Goal: Information Seeking & Learning: Understand process/instructions

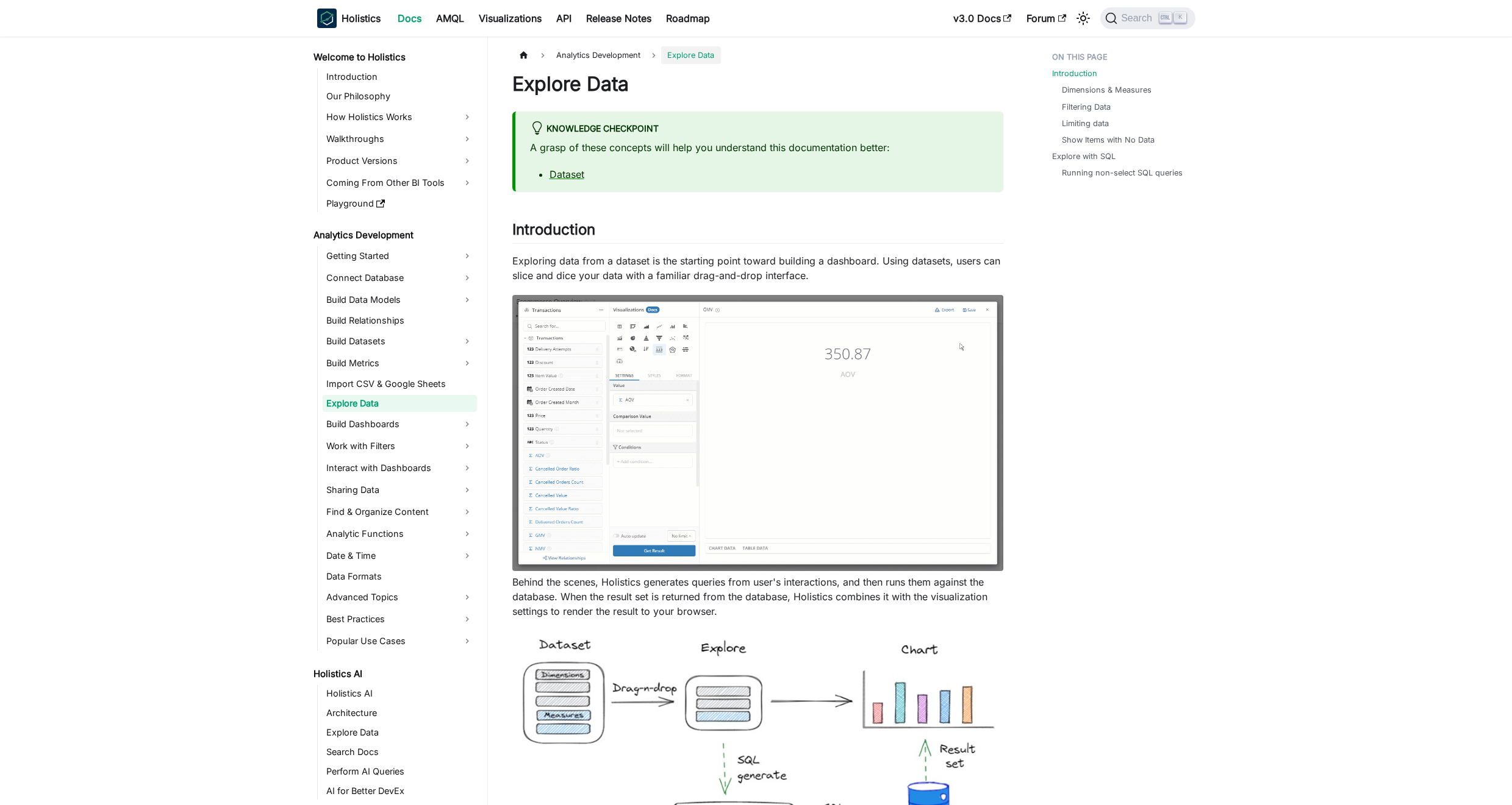
click at [843, 372] on img at bounding box center [758, 433] width 491 height 276
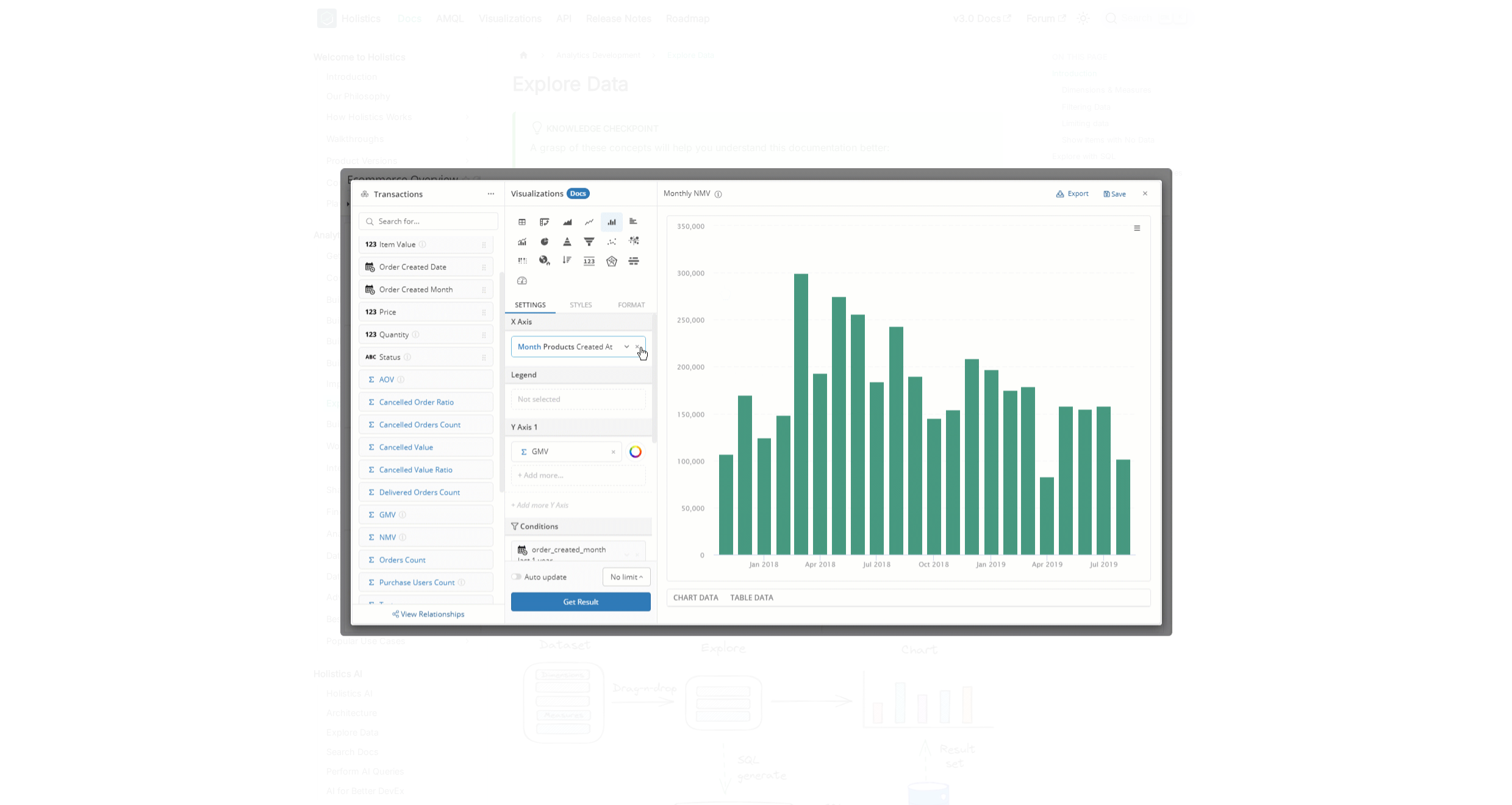
click at [828, 388] on img at bounding box center [756, 402] width 832 height 468
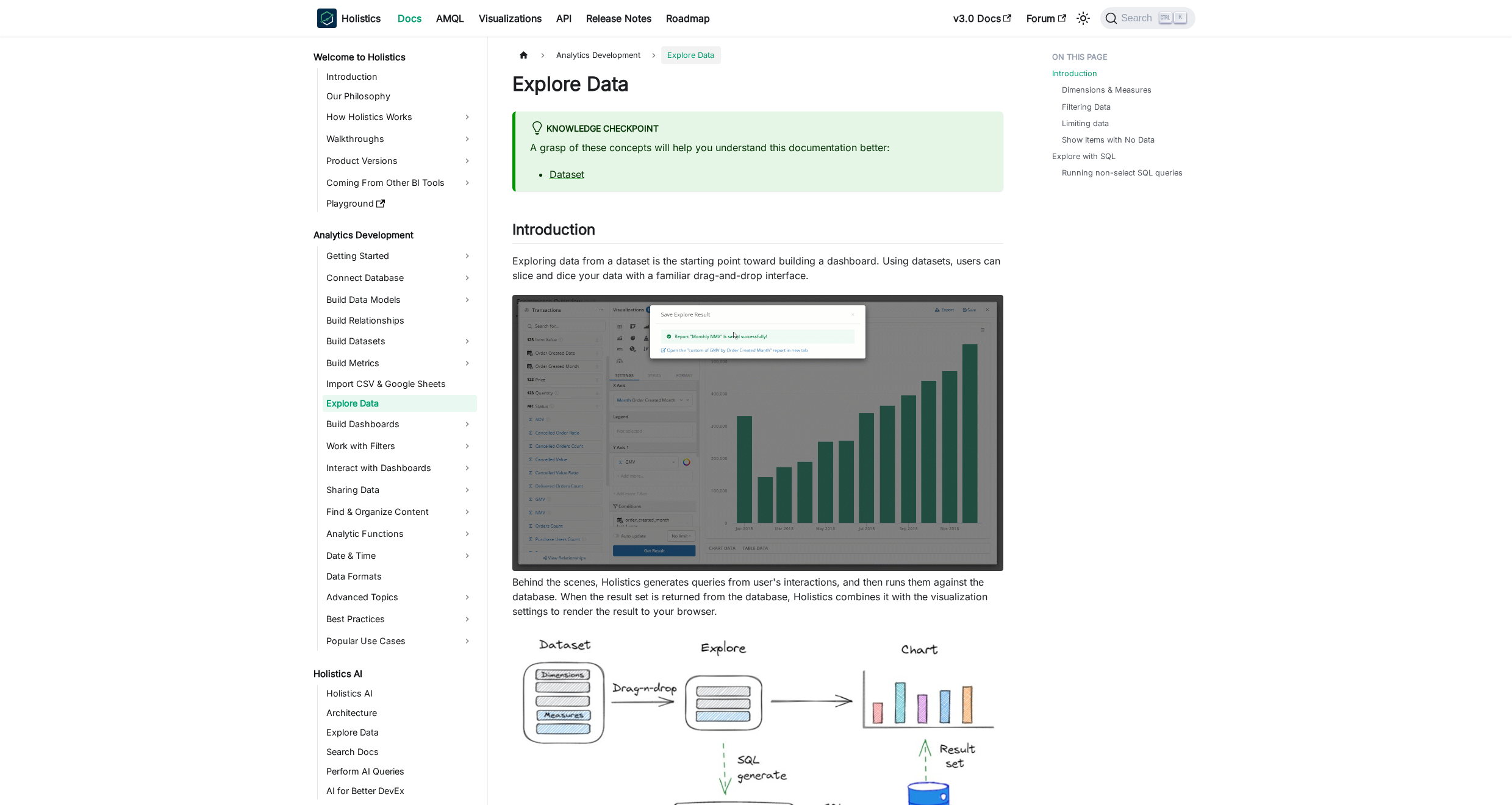
click at [825, 390] on img at bounding box center [758, 433] width 491 height 276
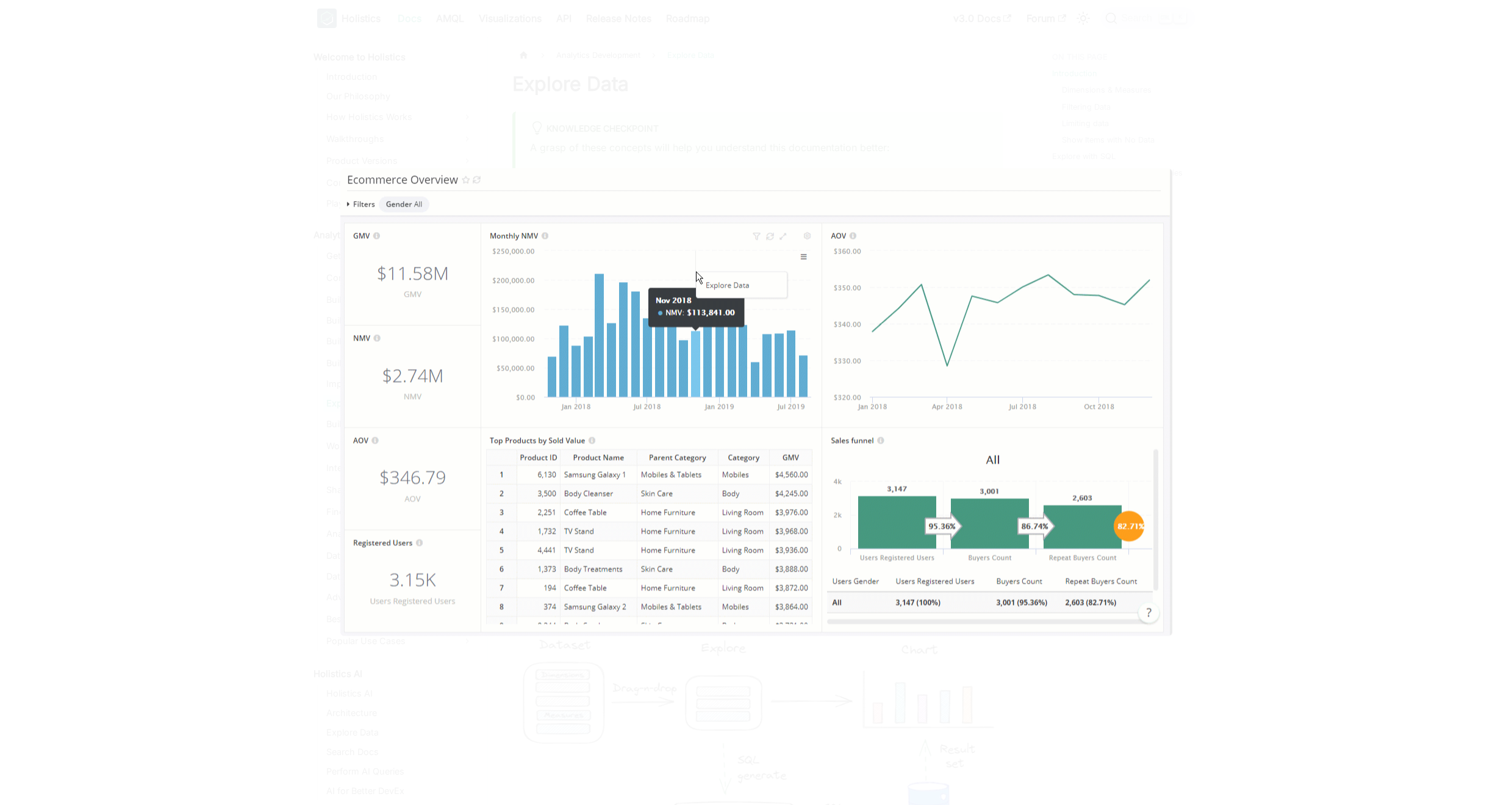
click at [825, 390] on img at bounding box center [756, 402] width 832 height 468
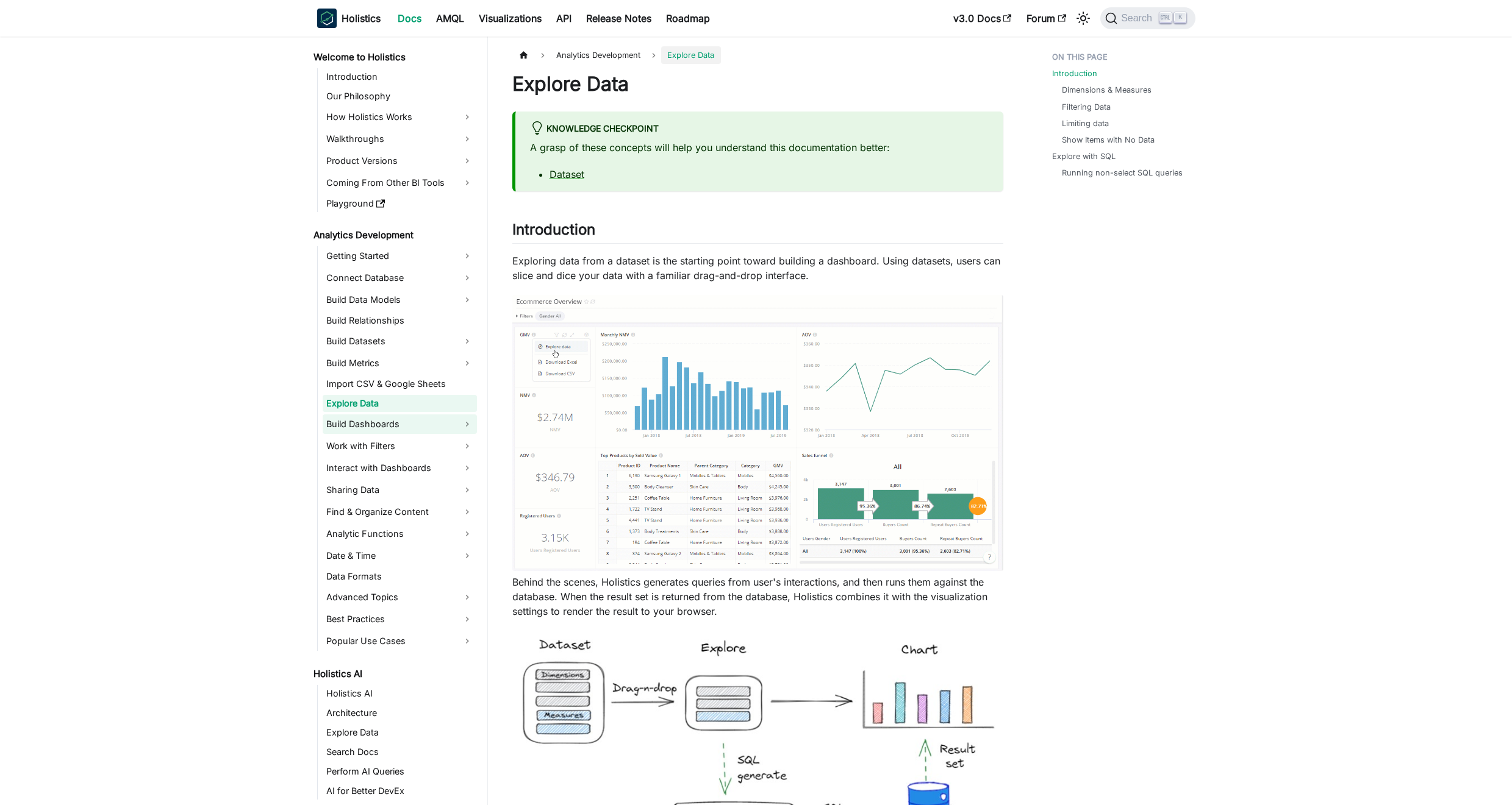
click at [387, 428] on link "Build Dashboards" at bounding box center [400, 424] width 154 height 19
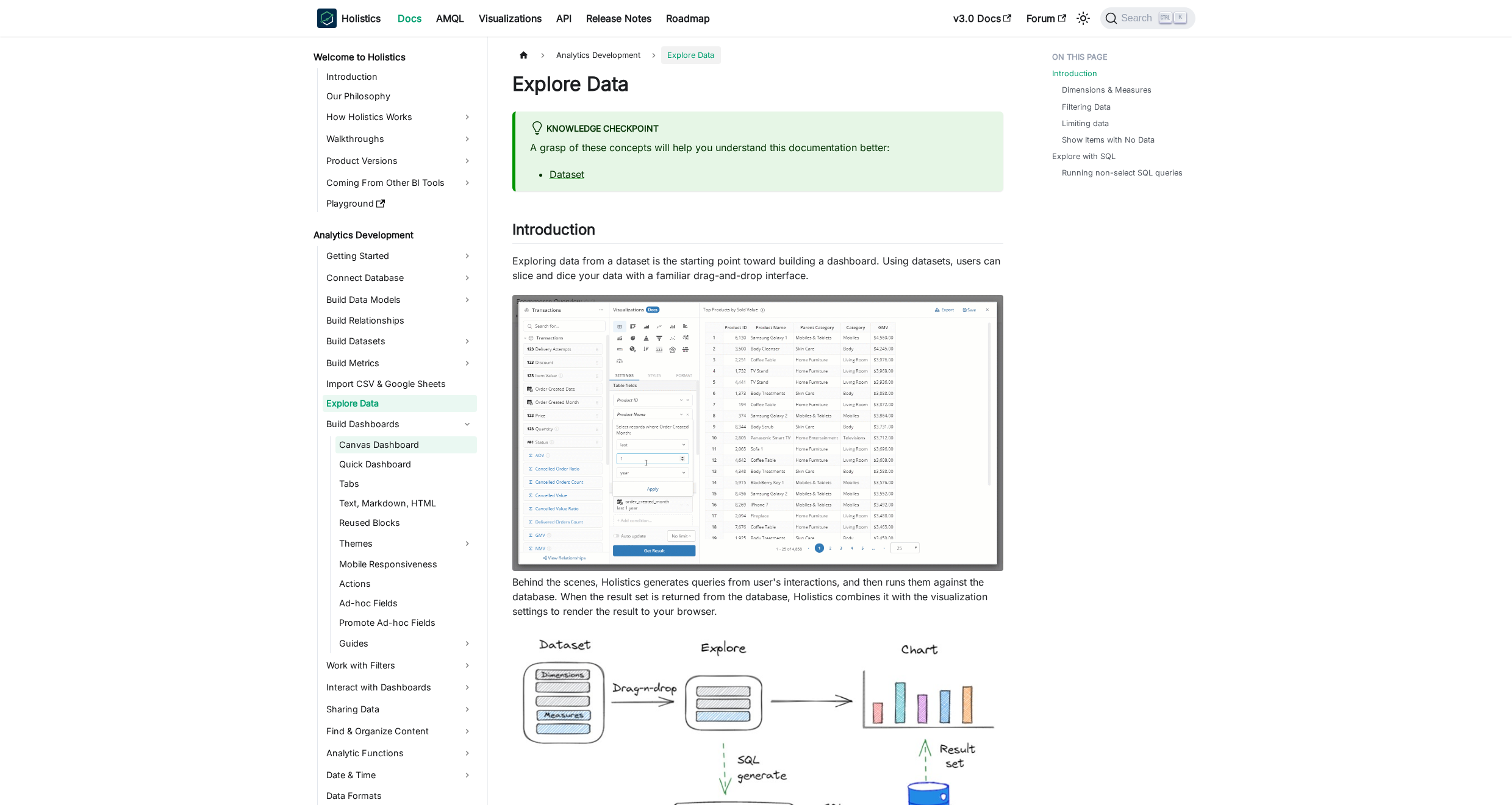
click at [410, 447] on link "Canvas Dashboard" at bounding box center [406, 445] width 142 height 17
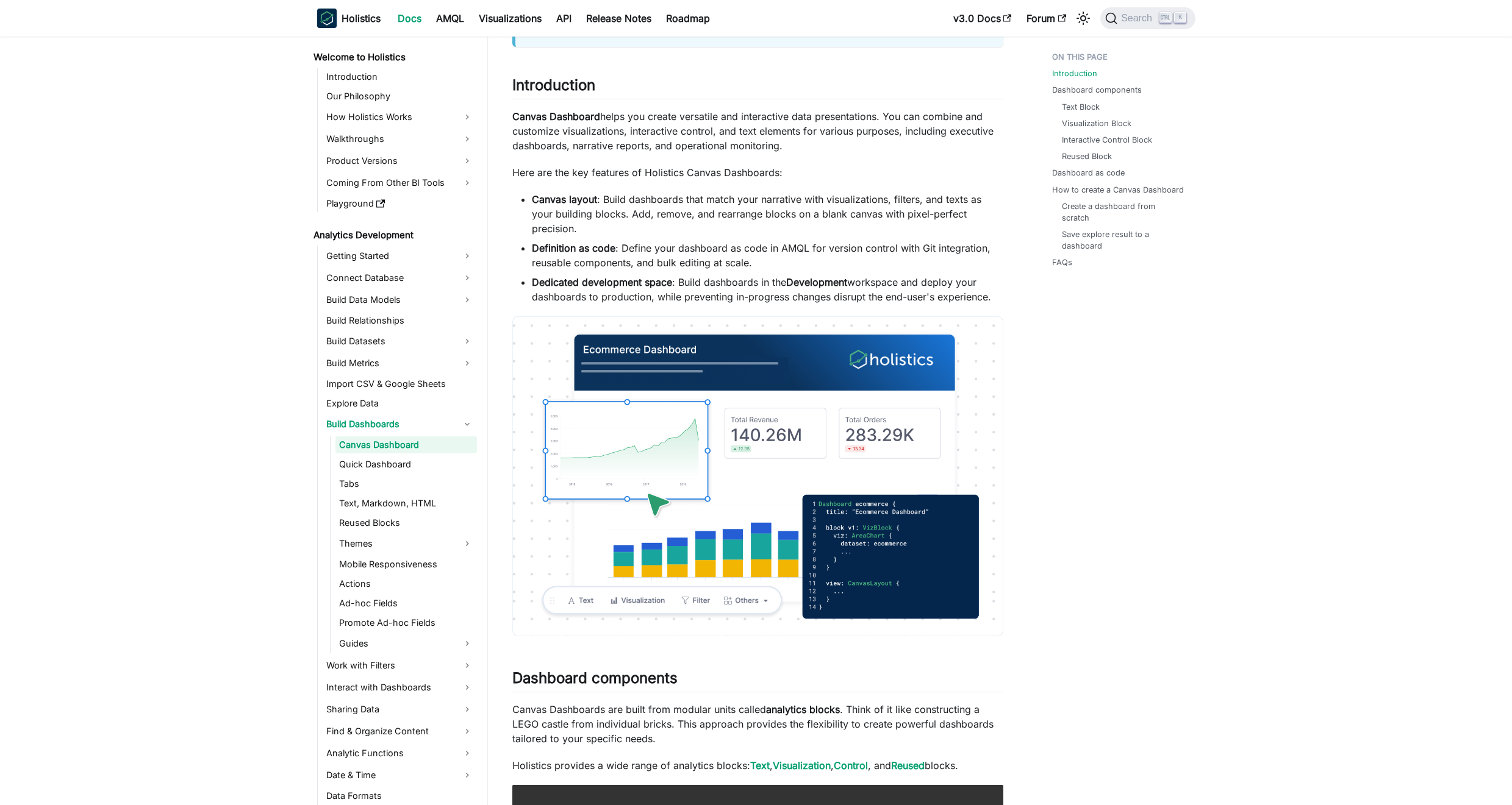
scroll to position [293, 0]
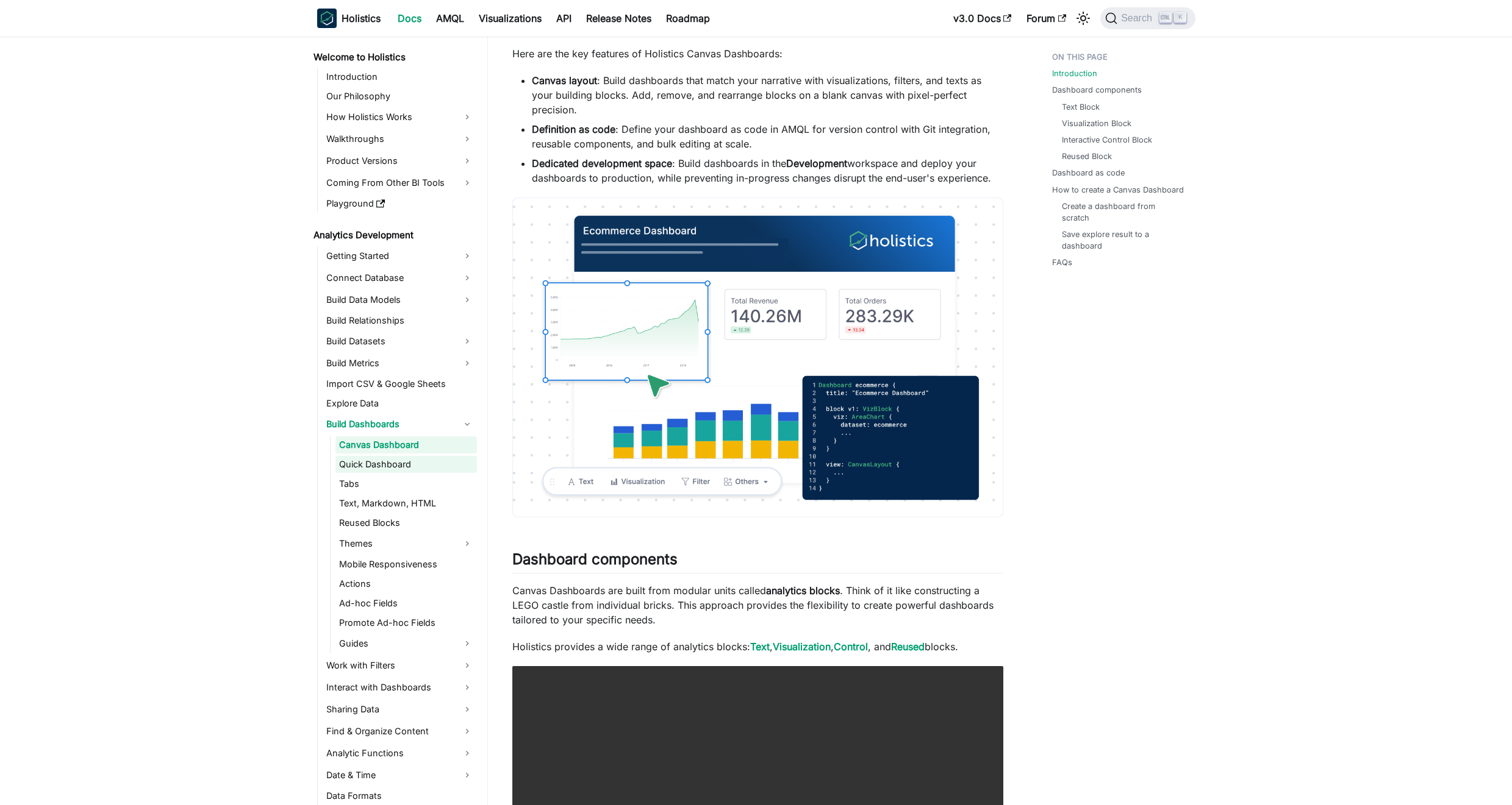
click at [400, 464] on link "Quick Dashboard" at bounding box center [406, 464] width 142 height 17
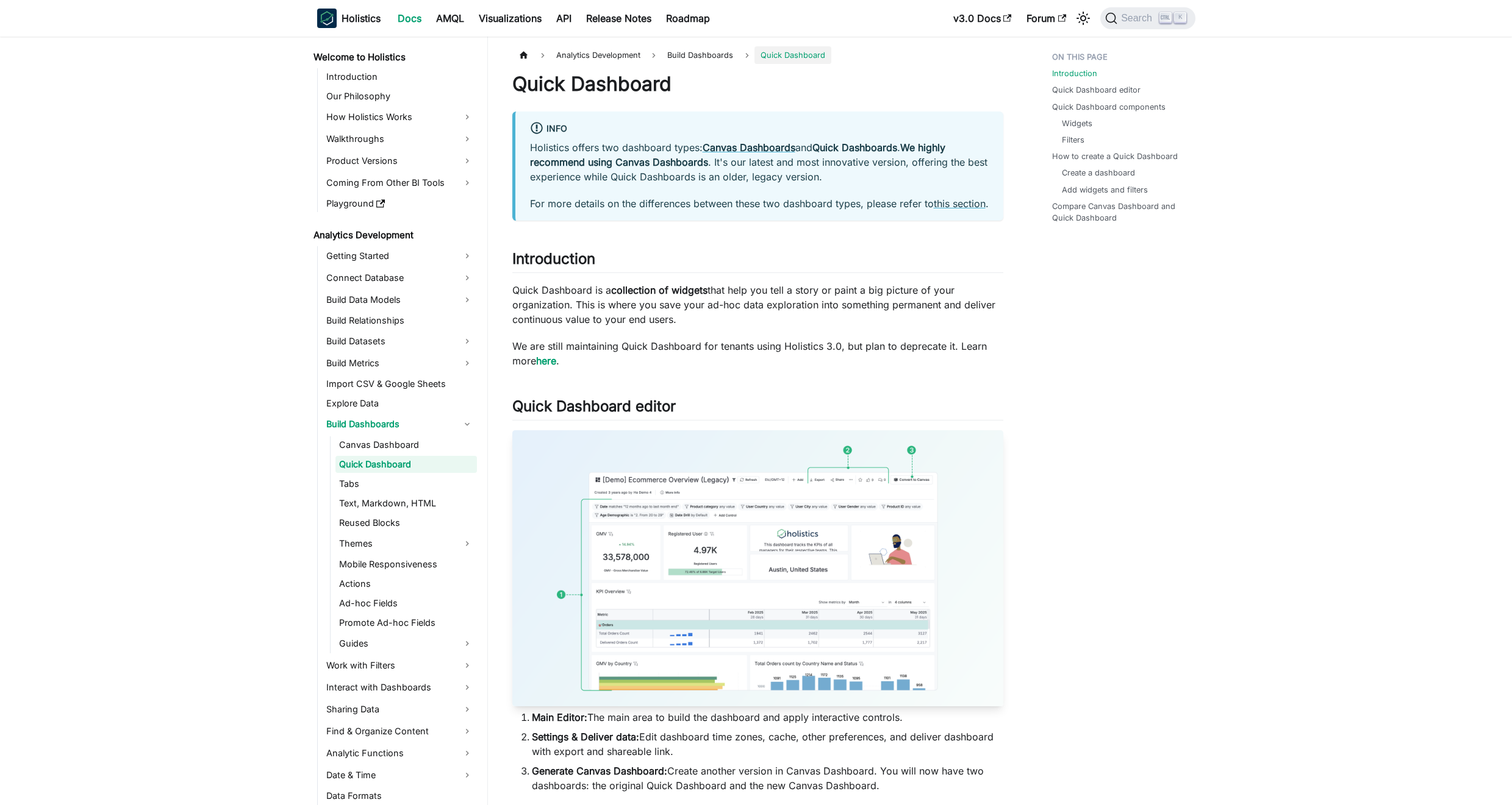
click at [865, 581] on img at bounding box center [758, 568] width 491 height 276
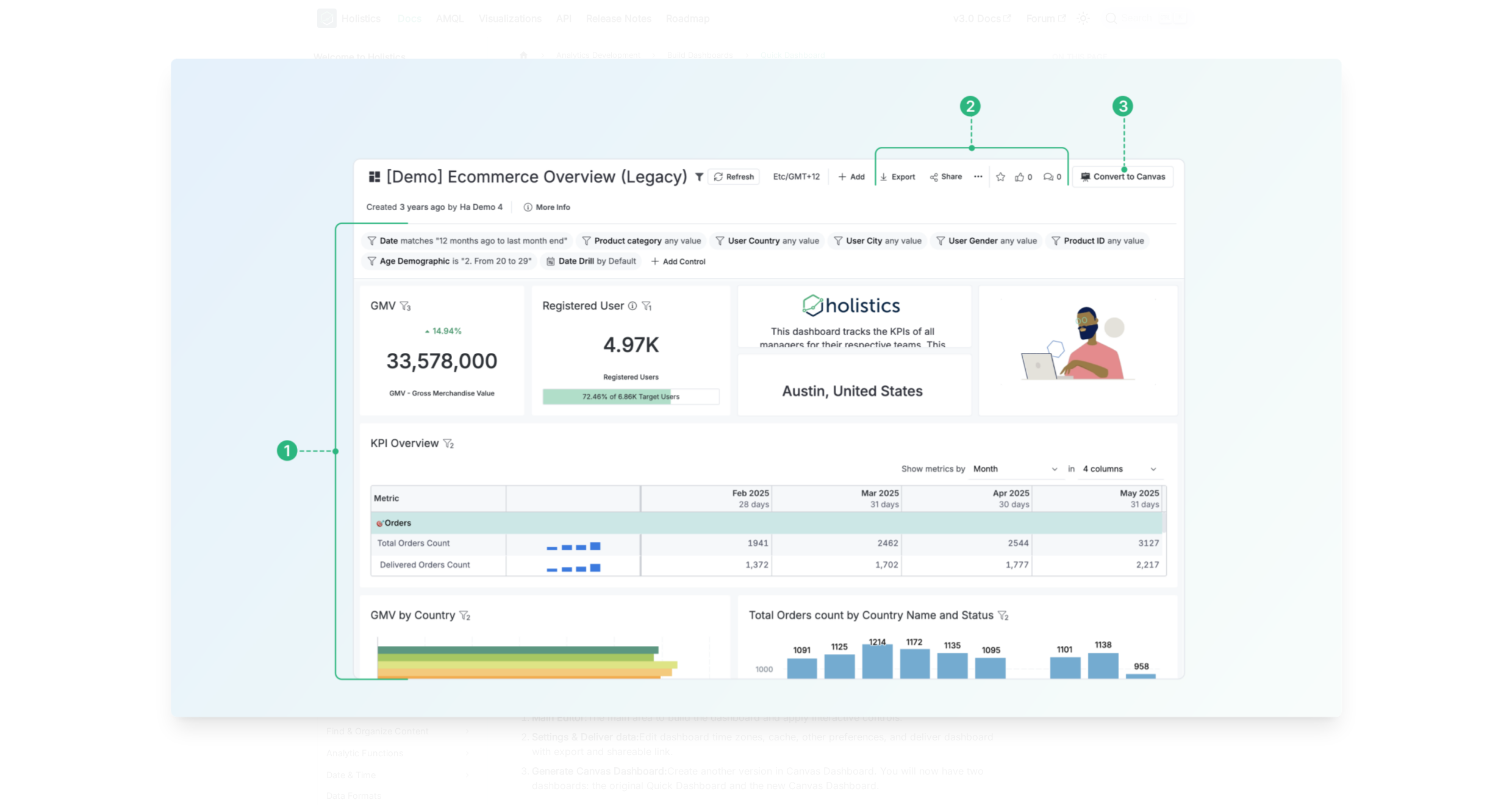
click at [840, 553] on img at bounding box center [756, 388] width 1171 height 659
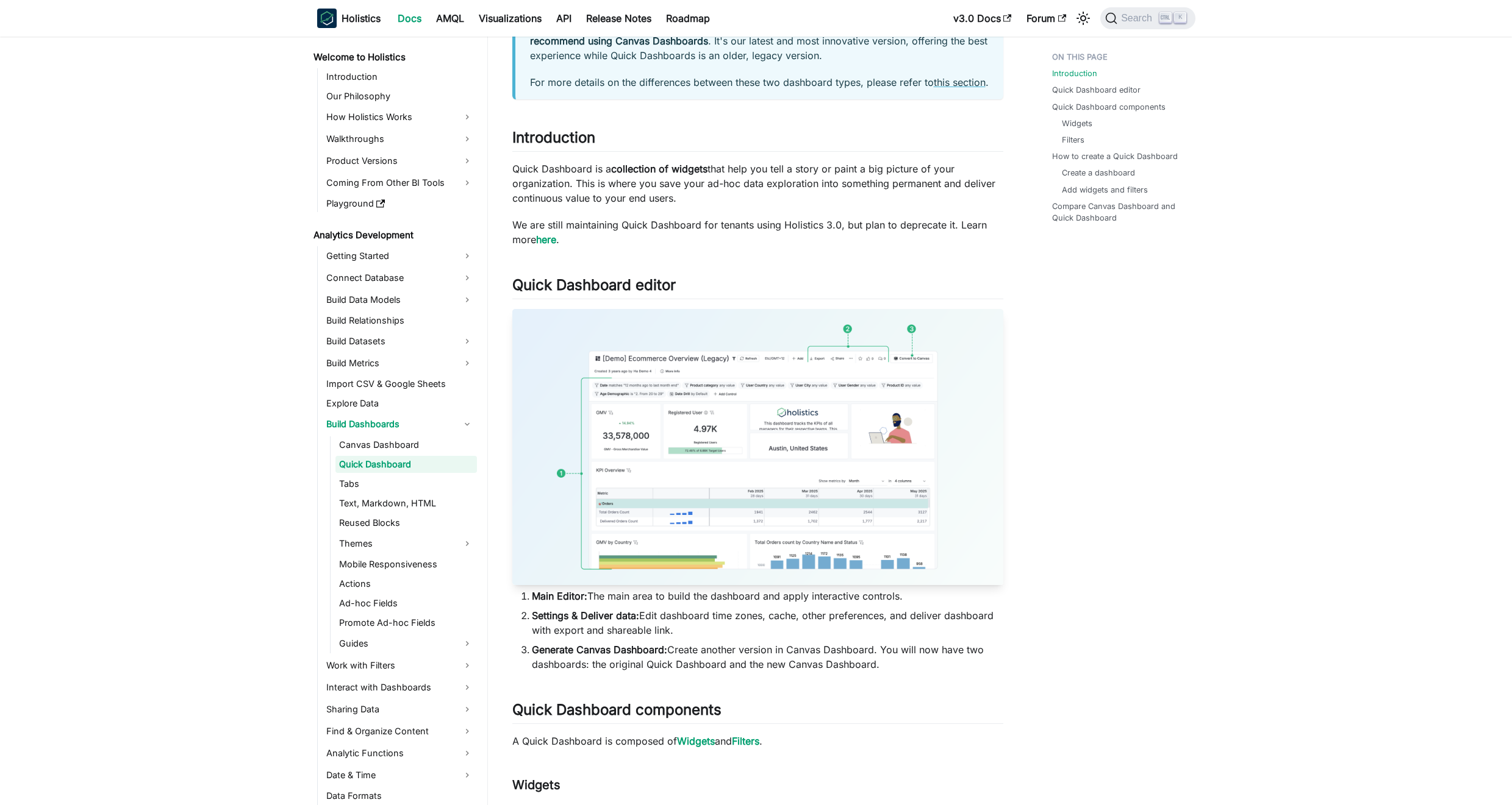
scroll to position [146, 0]
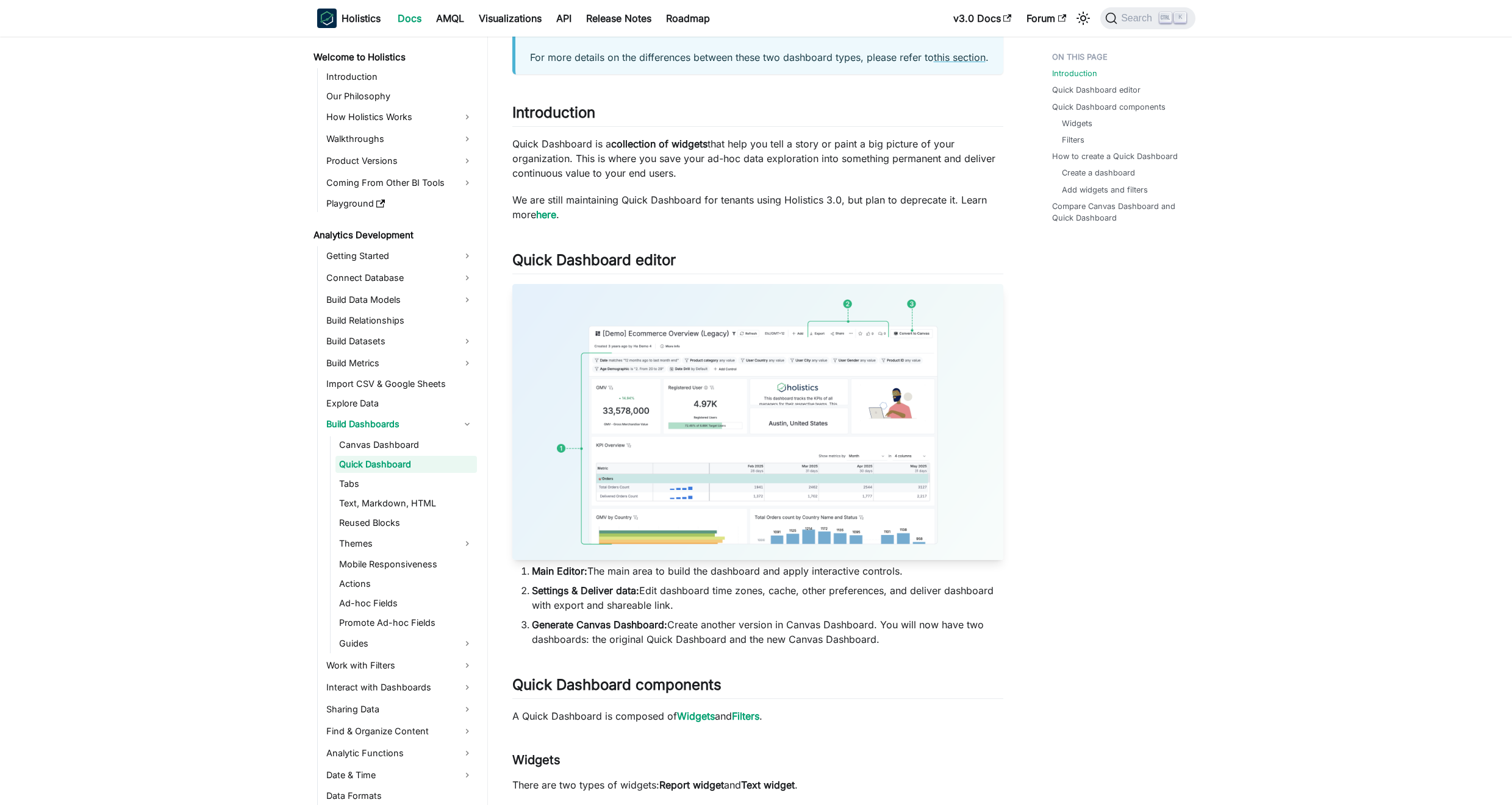
click at [865, 518] on img at bounding box center [758, 421] width 491 height 276
